Goal: Find specific page/section

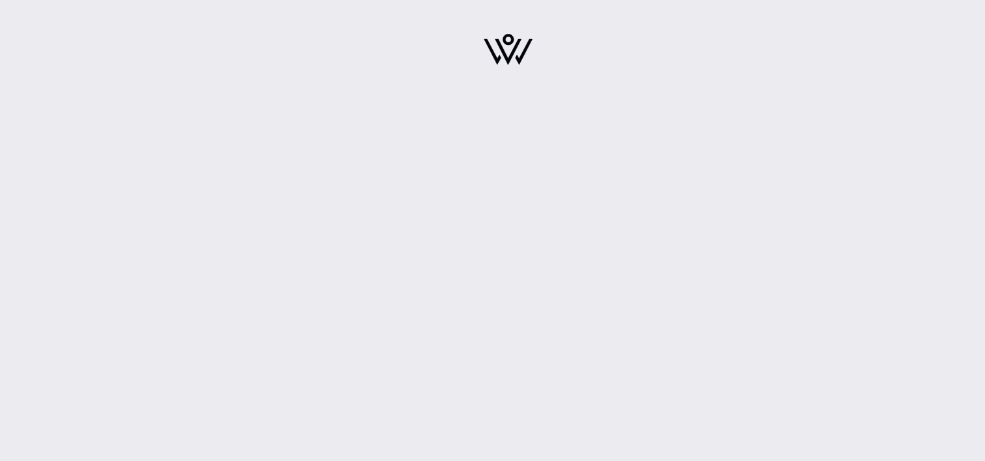
click at [502, 44] on img at bounding box center [508, 49] width 49 height 31
click at [502, 46] on img at bounding box center [508, 49] width 49 height 31
click at [501, 48] on img at bounding box center [508, 49] width 49 height 31
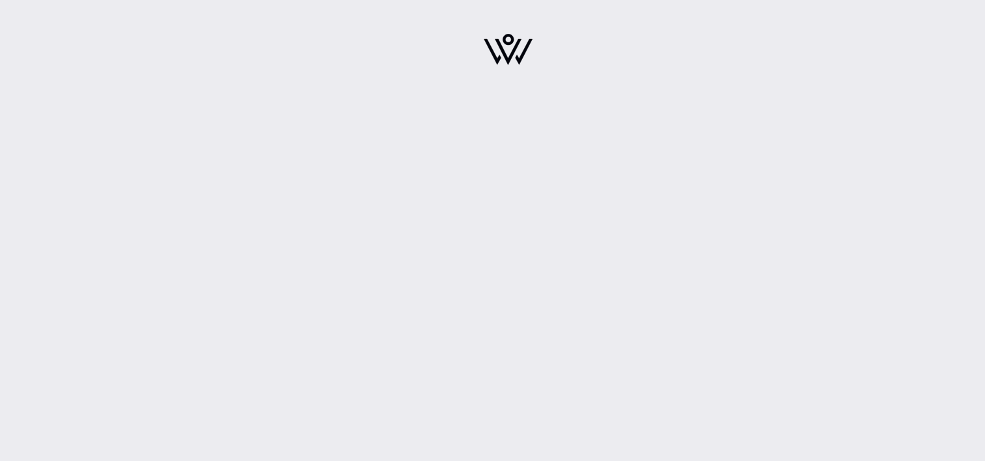
click at [501, 48] on img at bounding box center [508, 49] width 49 height 31
